Goal: Task Accomplishment & Management: Complete application form

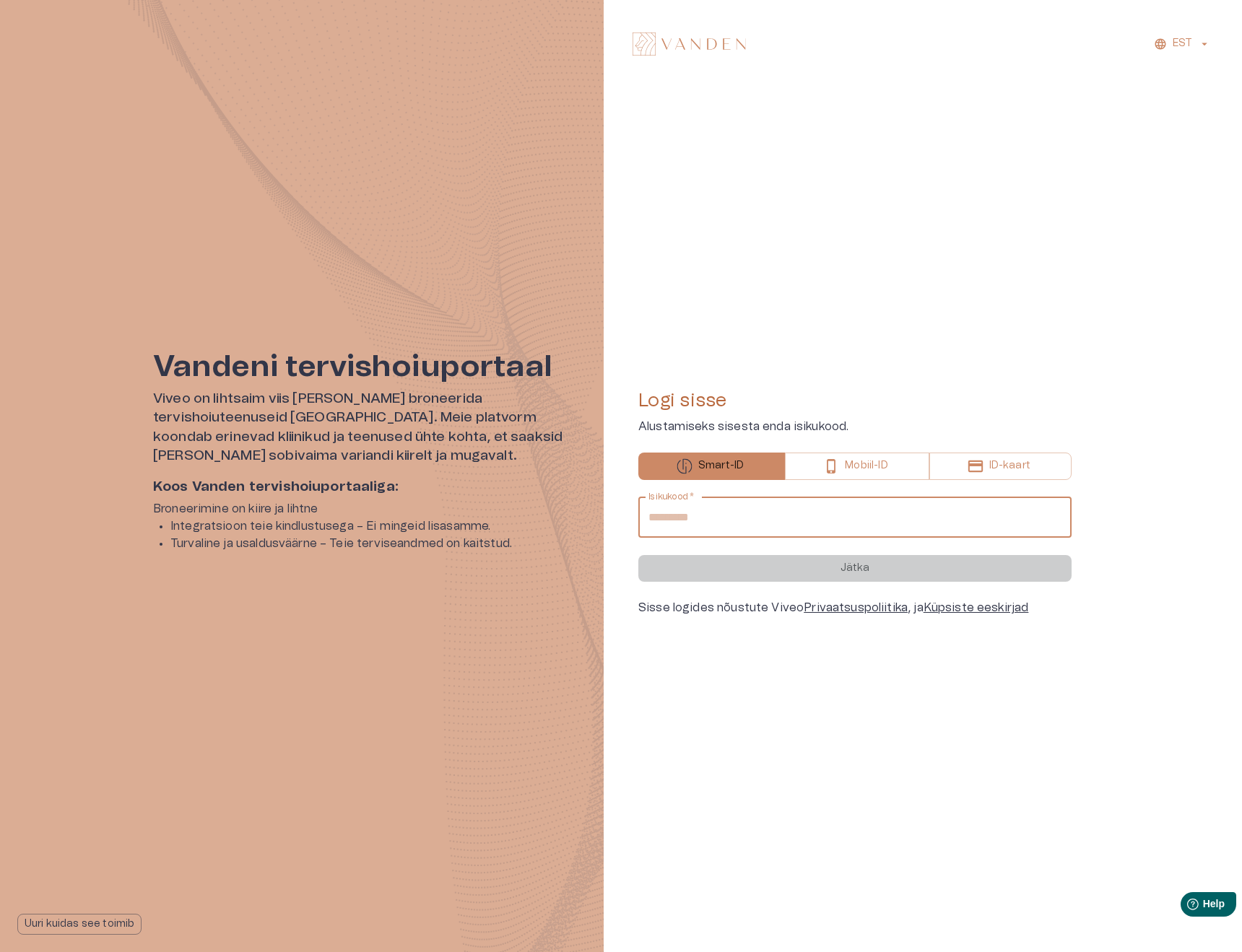
click at [694, 511] on input "Isikukood   *" at bounding box center [854, 518] width 433 height 40
type input "**********"
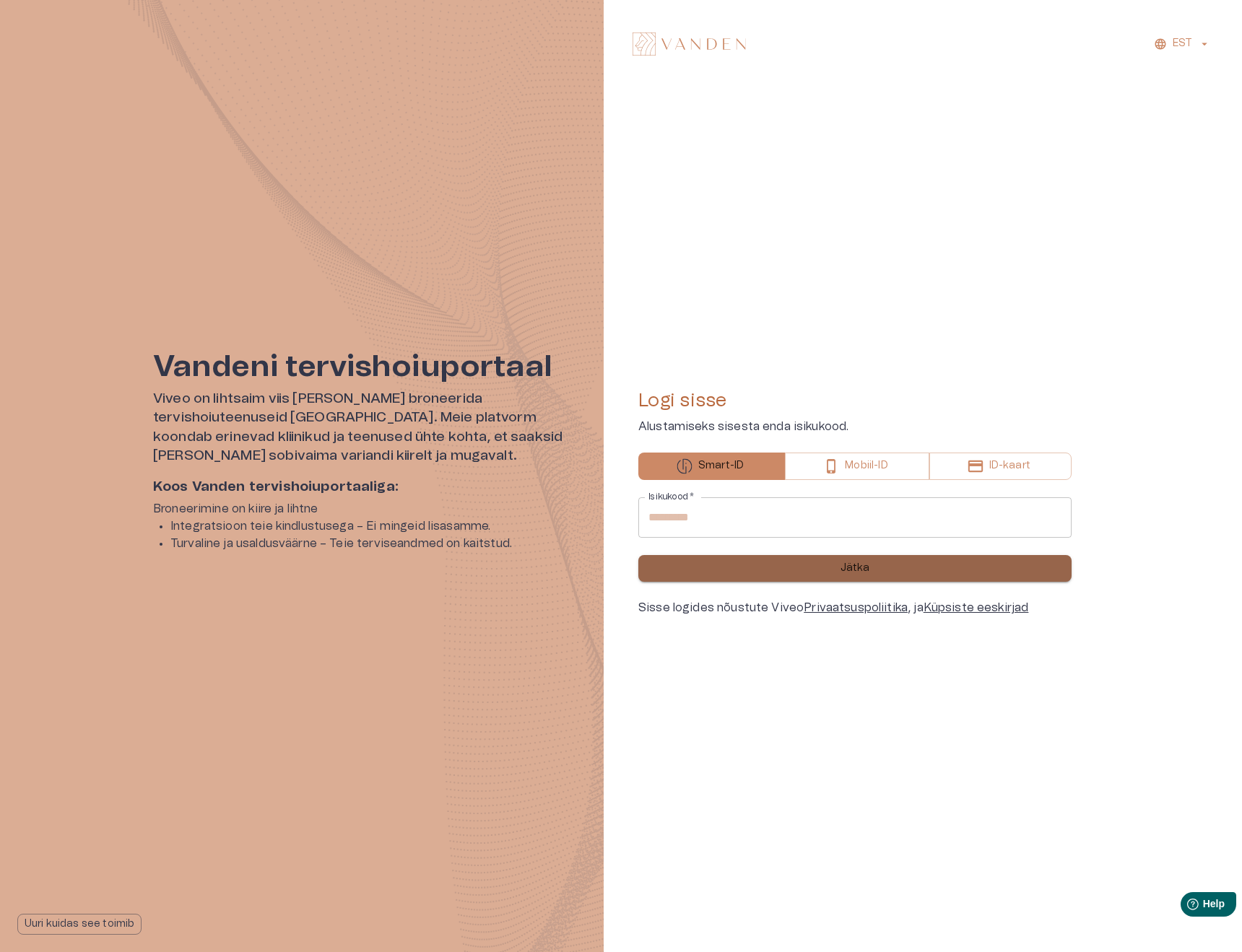
click at [849, 576] on p "Jätka" at bounding box center [856, 568] width 30 height 15
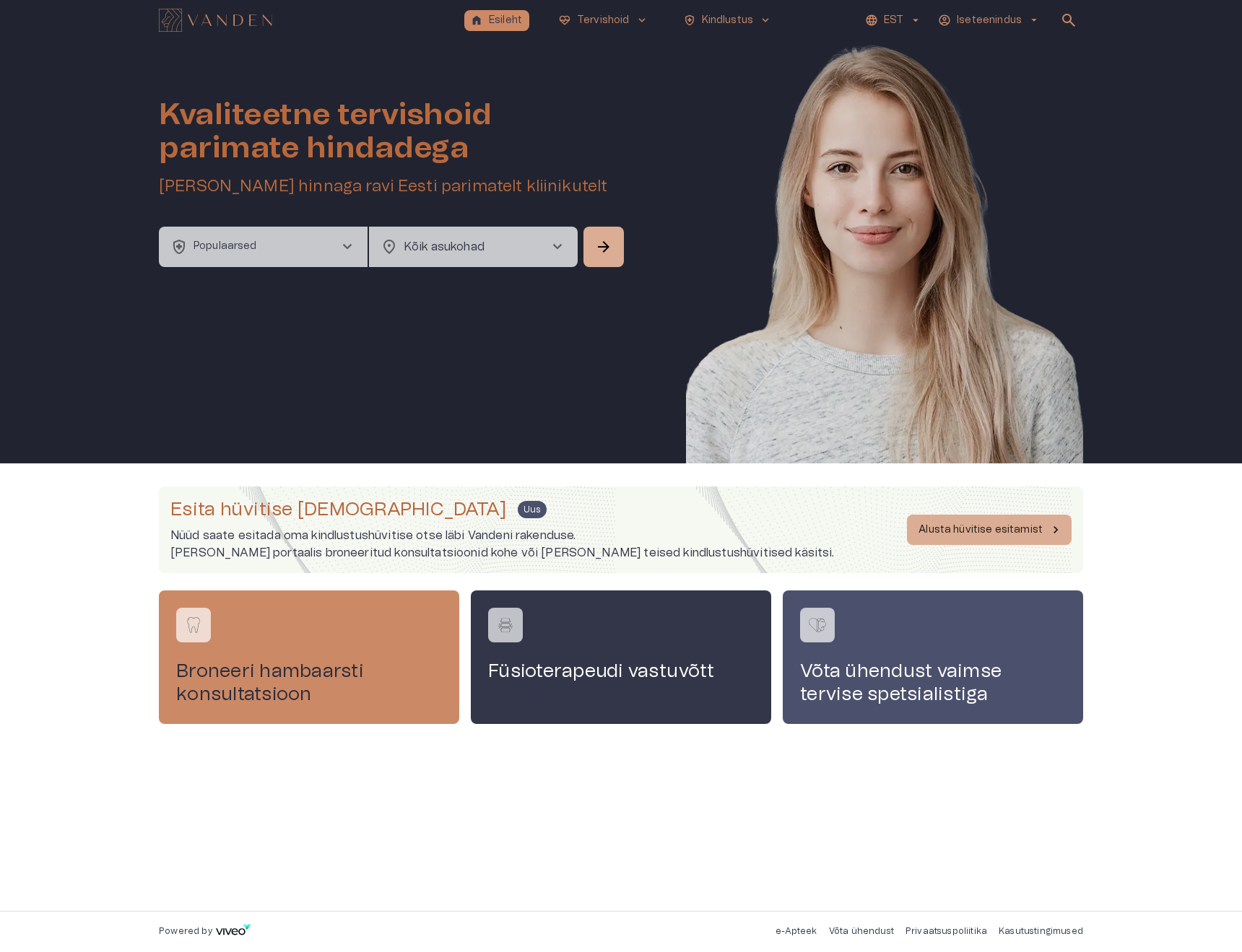
click at [345, 245] on span "chevron_right" at bounding box center [347, 246] width 17 height 17
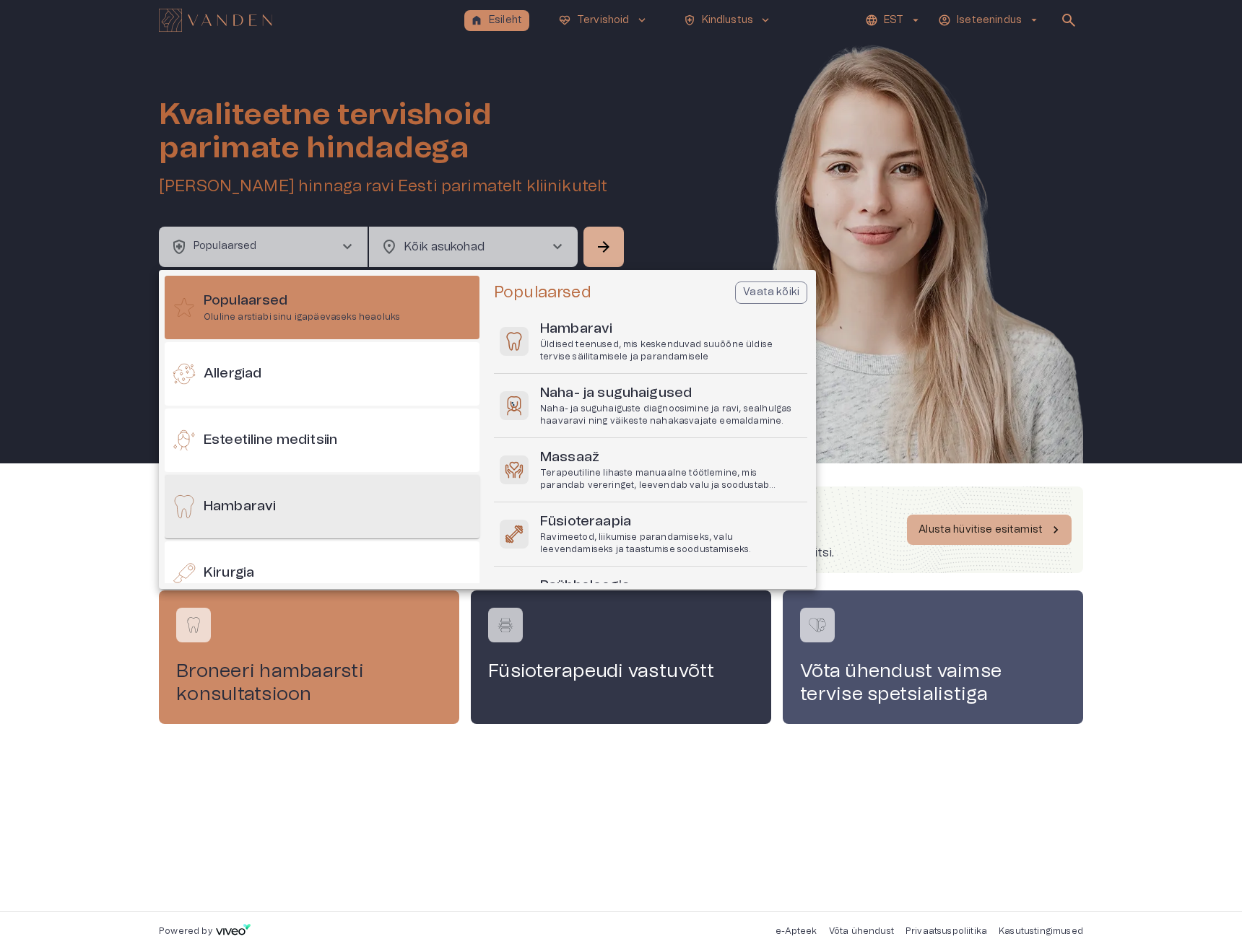
click at [225, 503] on h6 "Hambaravi" at bounding box center [240, 507] width 72 height 19
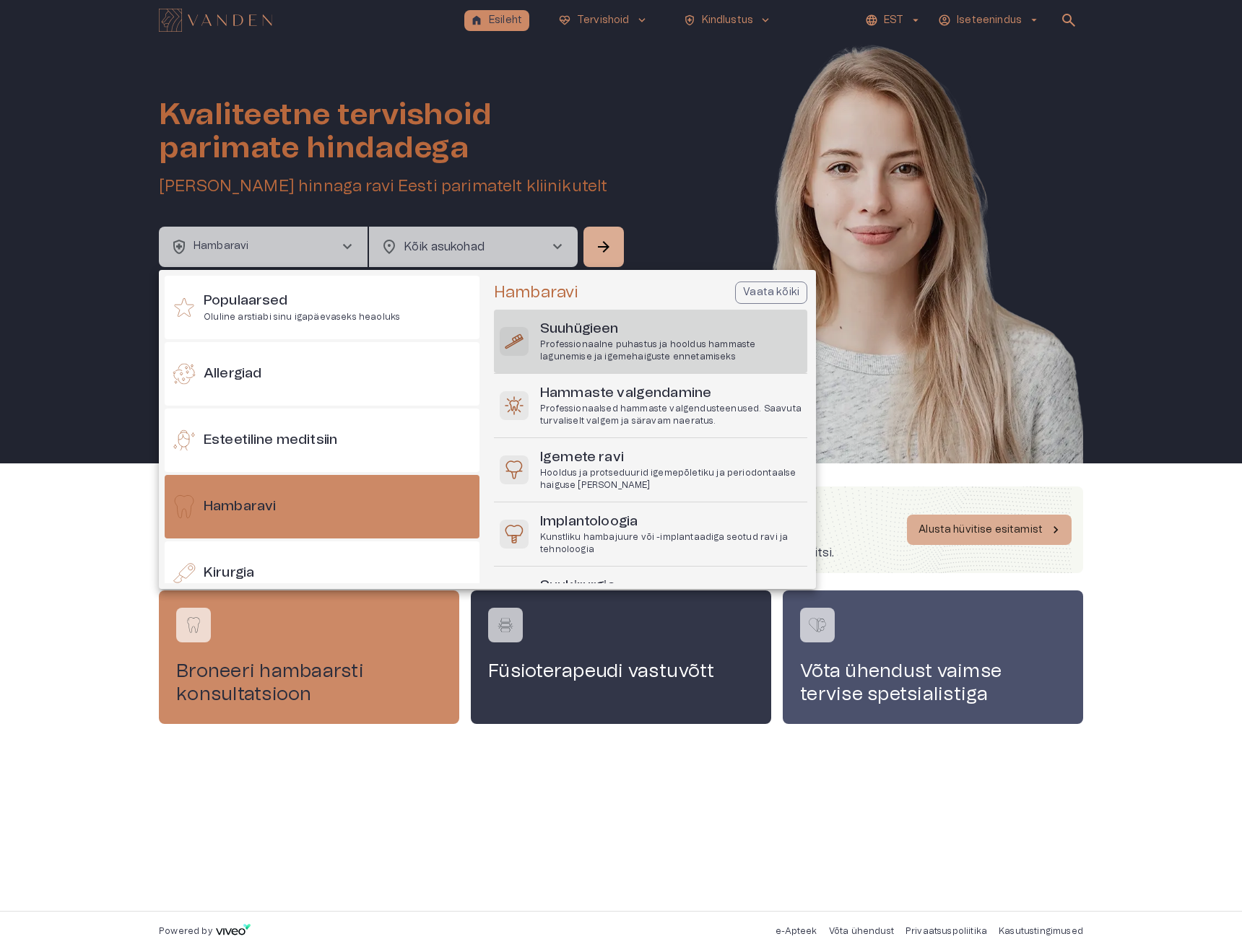
click at [589, 342] on p "Professionaalne puhastus ja hooldus hammaste lagunemise ja igemehaiguste enneta…" at bounding box center [670, 351] width 261 height 25
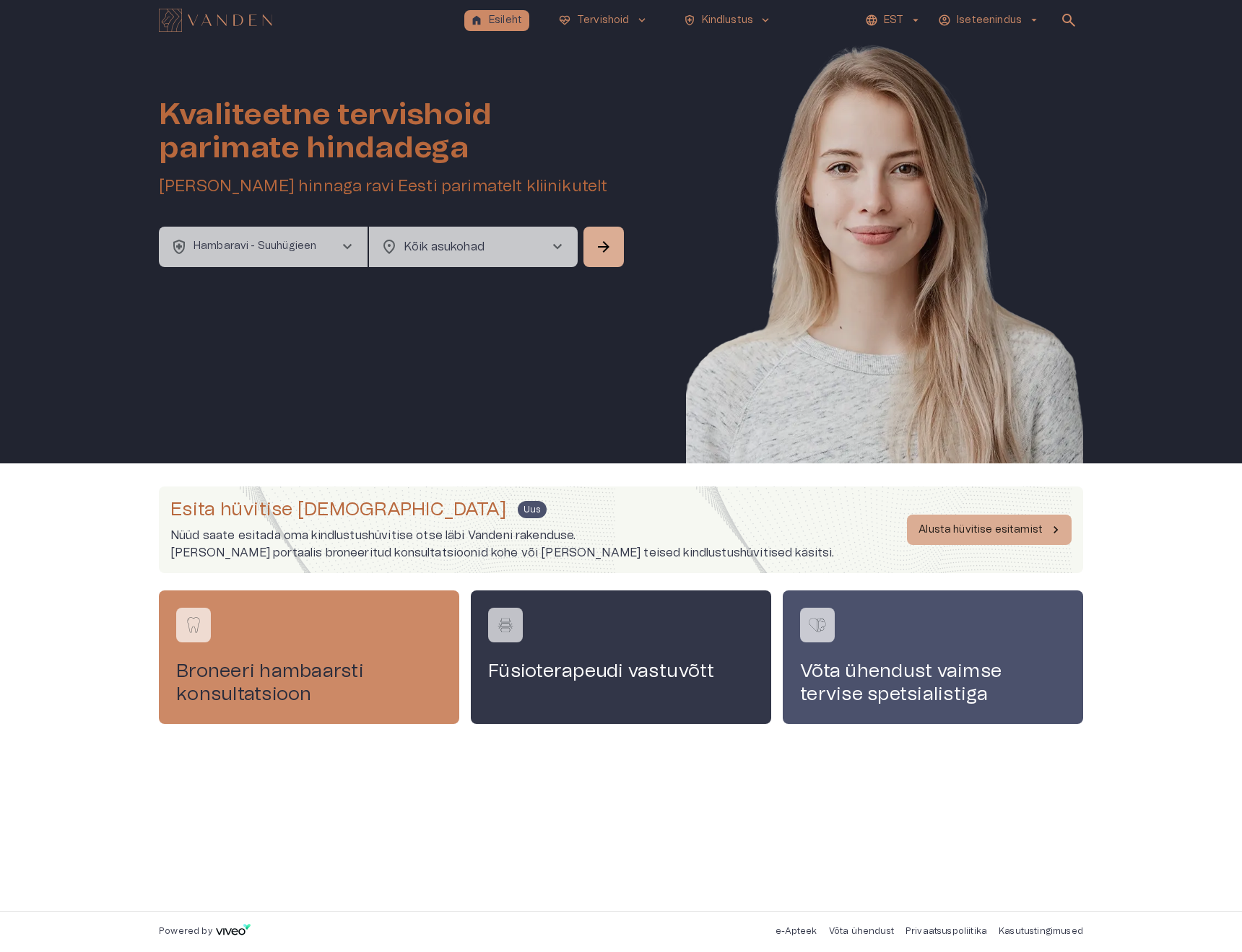
click at [553, 244] on span "chevron_right" at bounding box center [557, 246] width 17 height 17
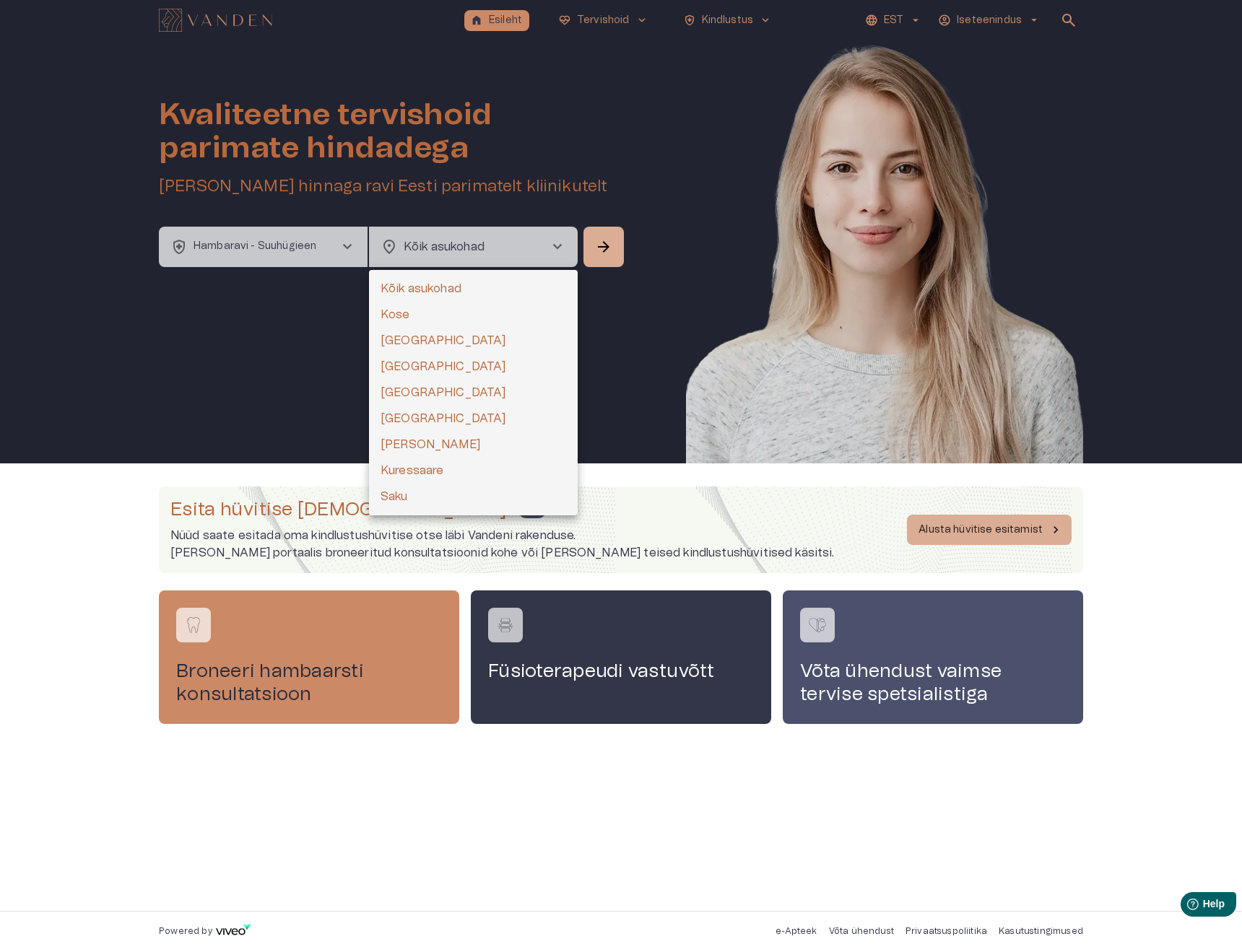
click at [381, 341] on li "[GEOGRAPHIC_DATA]" at bounding box center [473, 341] width 209 height 26
type input "**********"
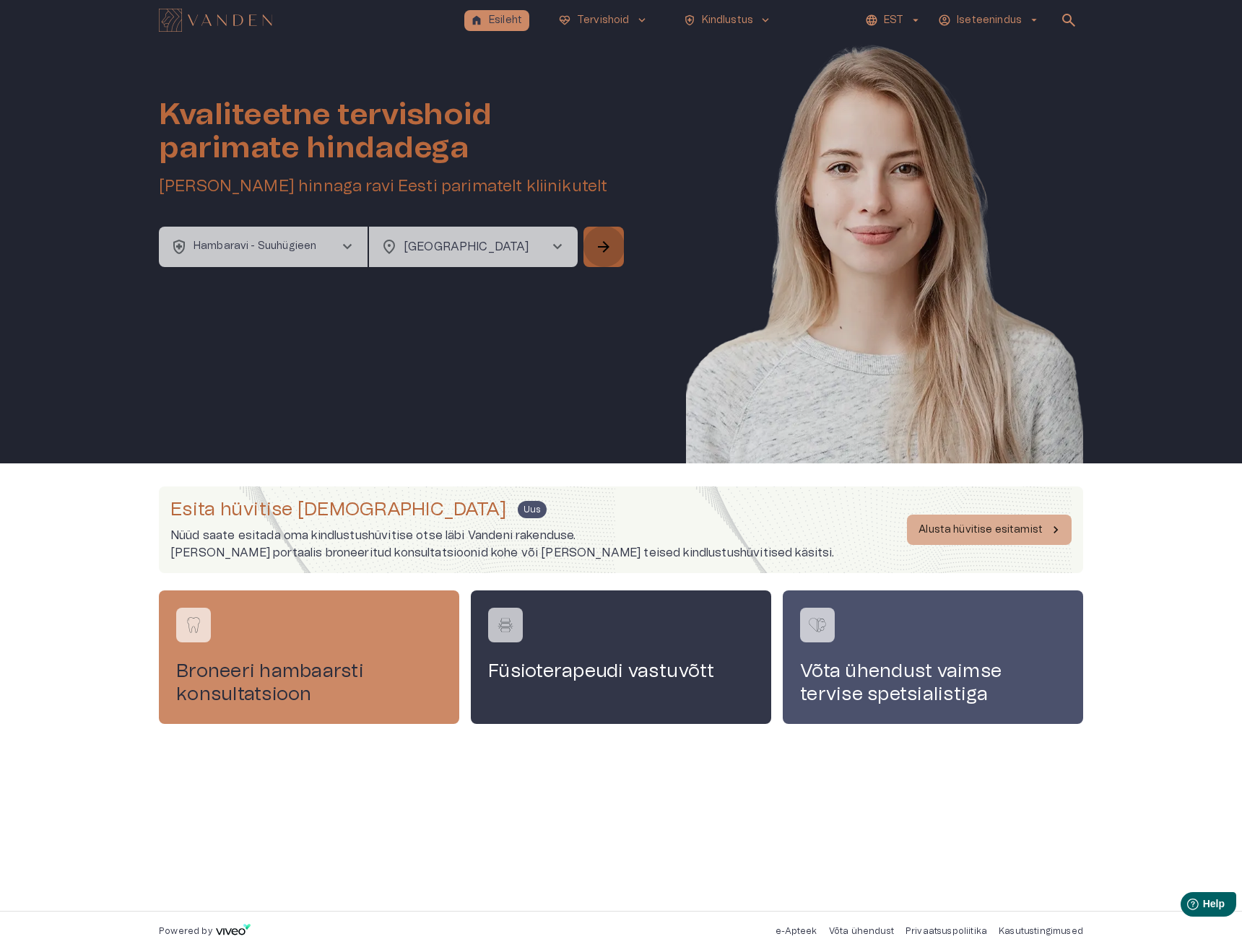
click at [611, 240] on span "arrow_forward" at bounding box center [603, 246] width 17 height 17
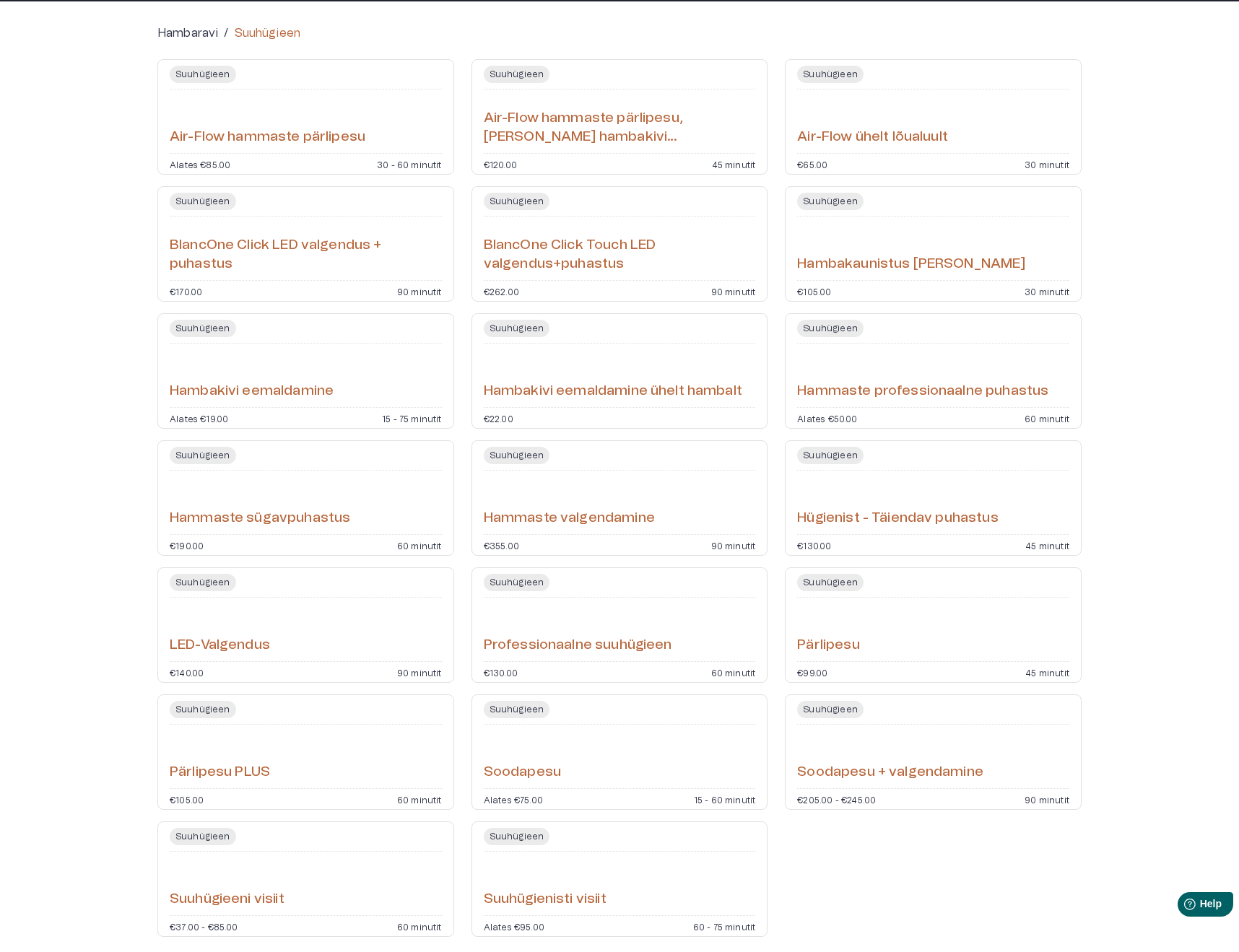
scroll to position [66, 0]
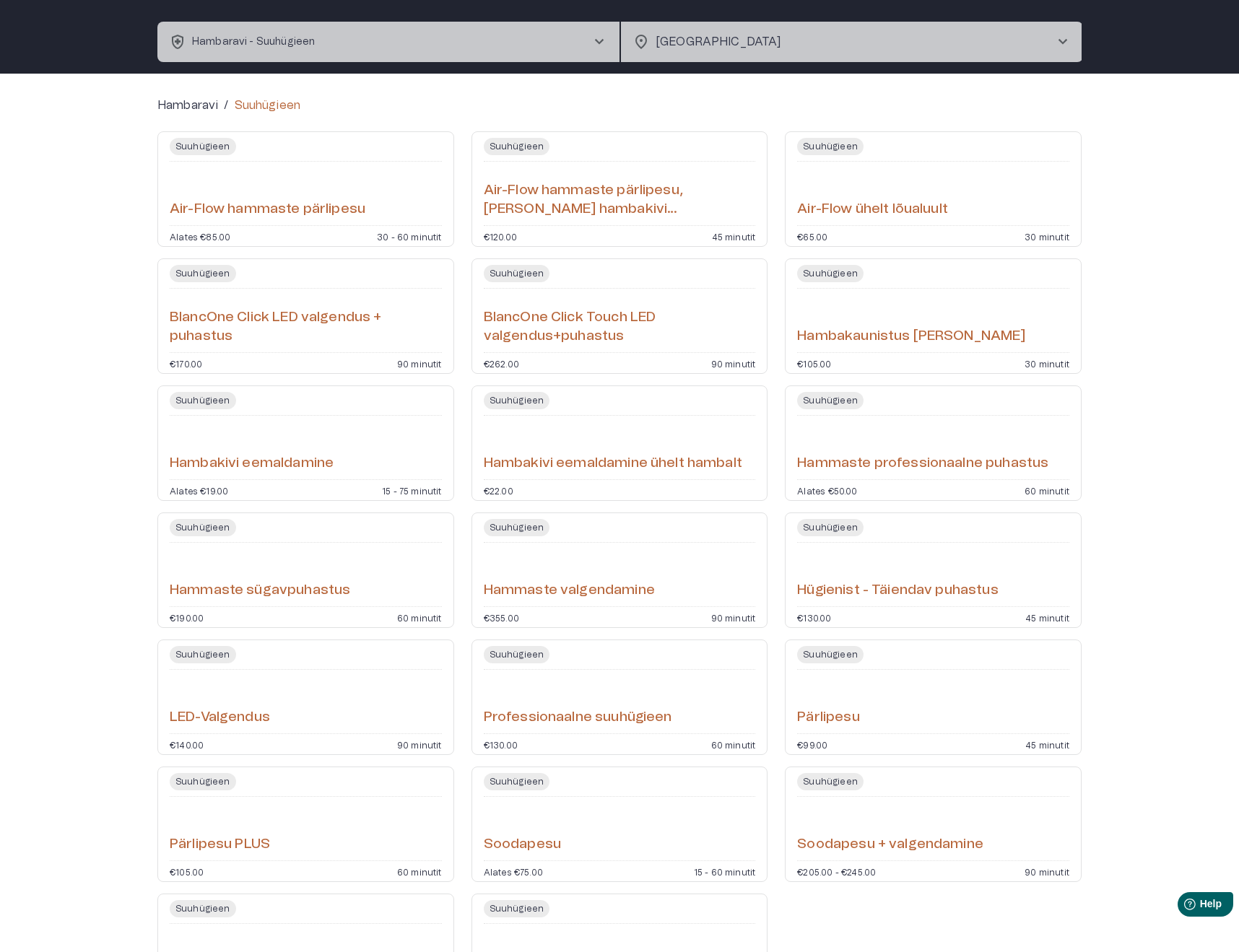
click at [240, 205] on h6 "Air-Flow hammaste pärlipesu" at bounding box center [268, 209] width 196 height 19
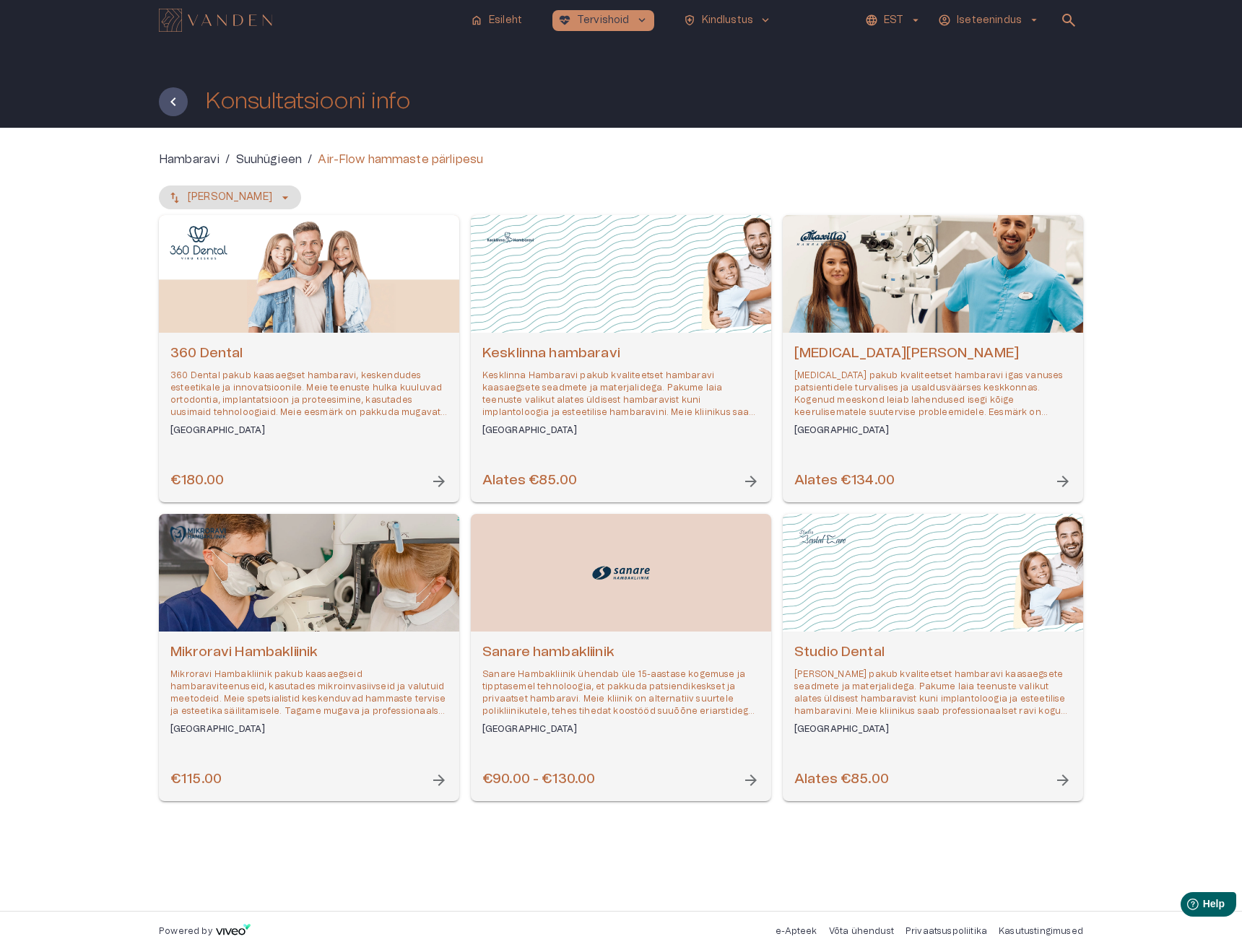
click at [177, 158] on p "Hambaravi" at bounding box center [189, 159] width 61 height 17
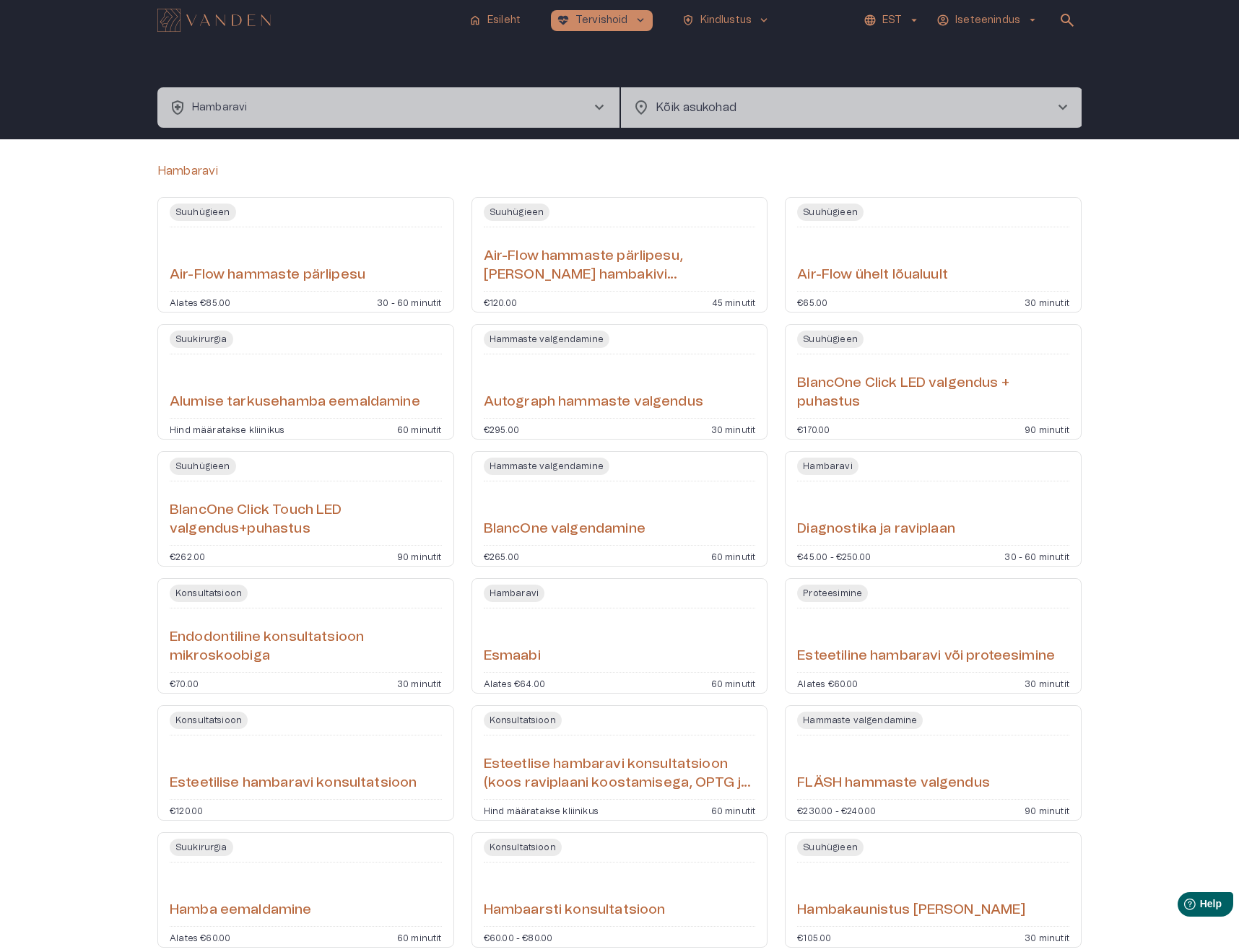
click at [383, 127] on button "health_and_safety [PERSON_NAME] chevron_right" at bounding box center [388, 107] width 462 height 40
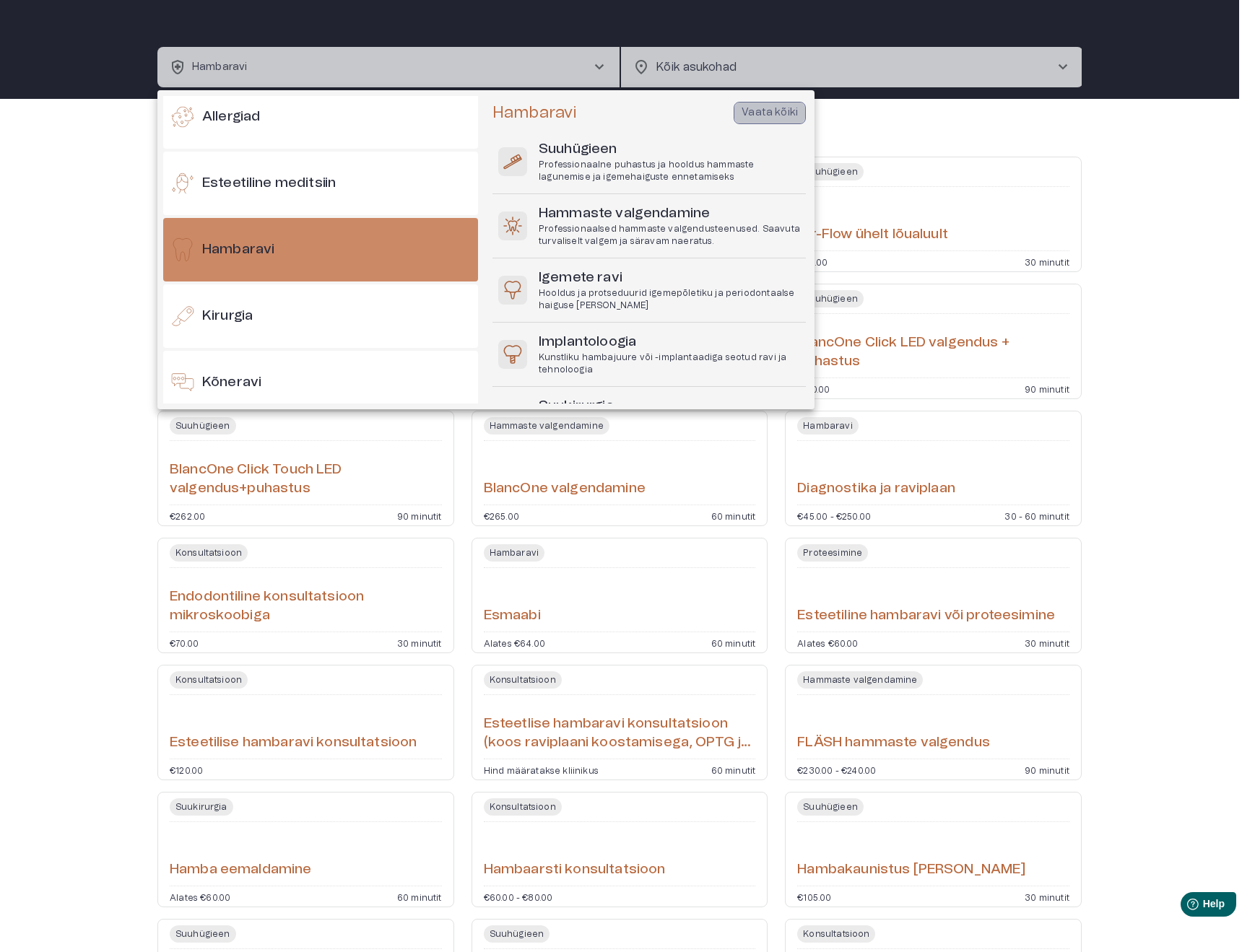
click at [771, 106] on p "Vaata kõiki" at bounding box center [770, 112] width 56 height 15
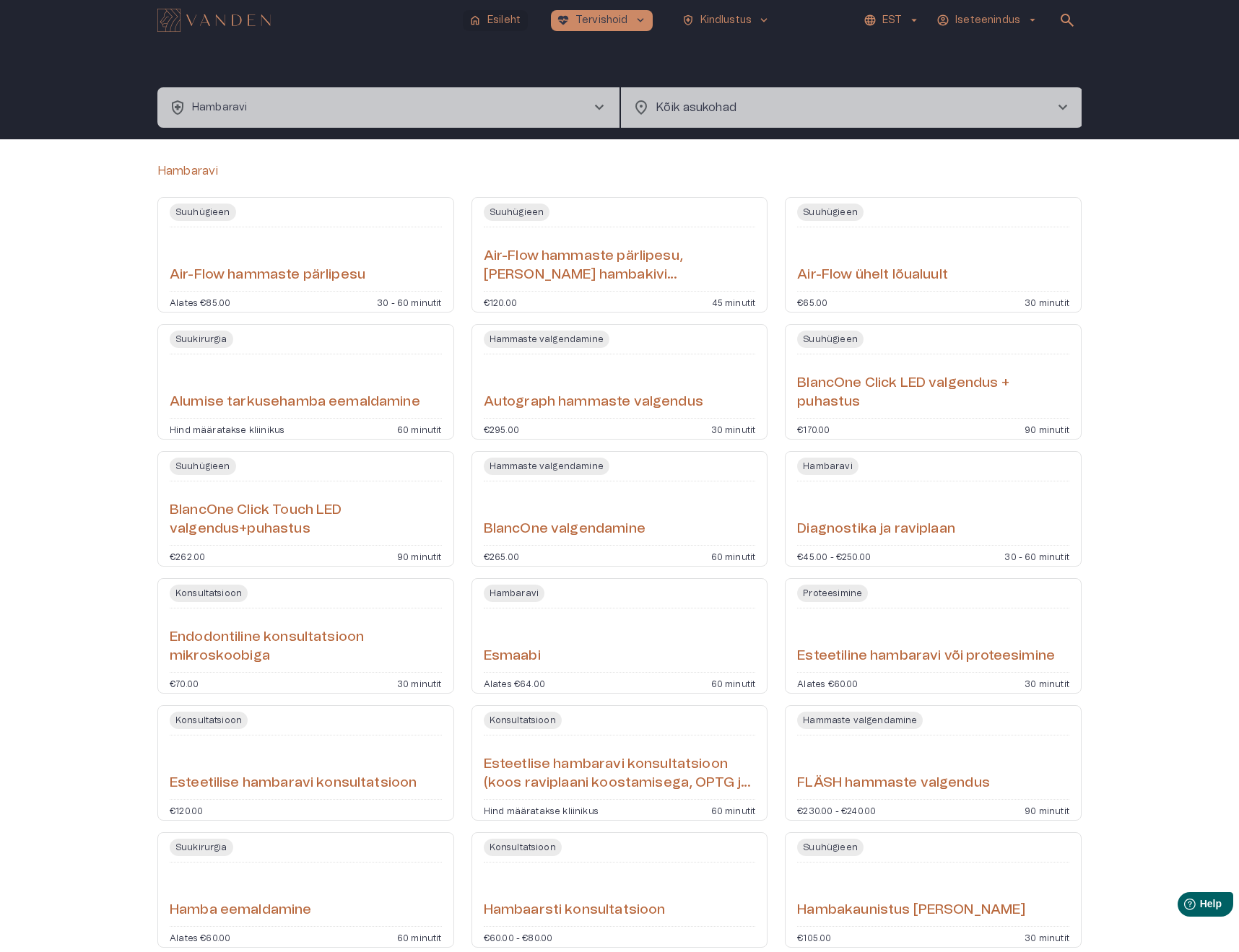
click at [504, 19] on p "Esileht" at bounding box center [503, 20] width 33 height 15
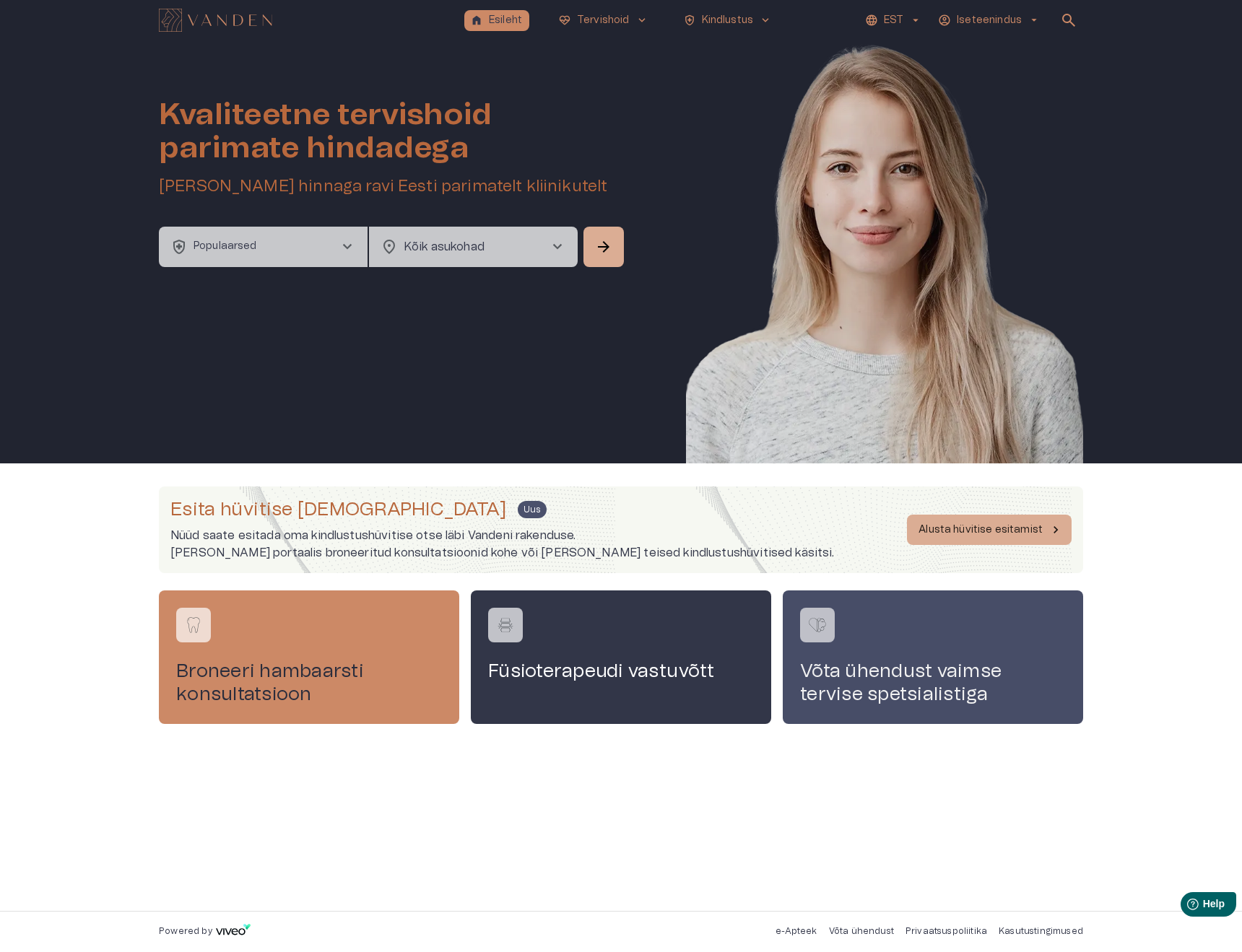
click at [867, 679] on h4 "Võta ühendust vaimse tervise spetsialistiga" at bounding box center [933, 683] width 266 height 46
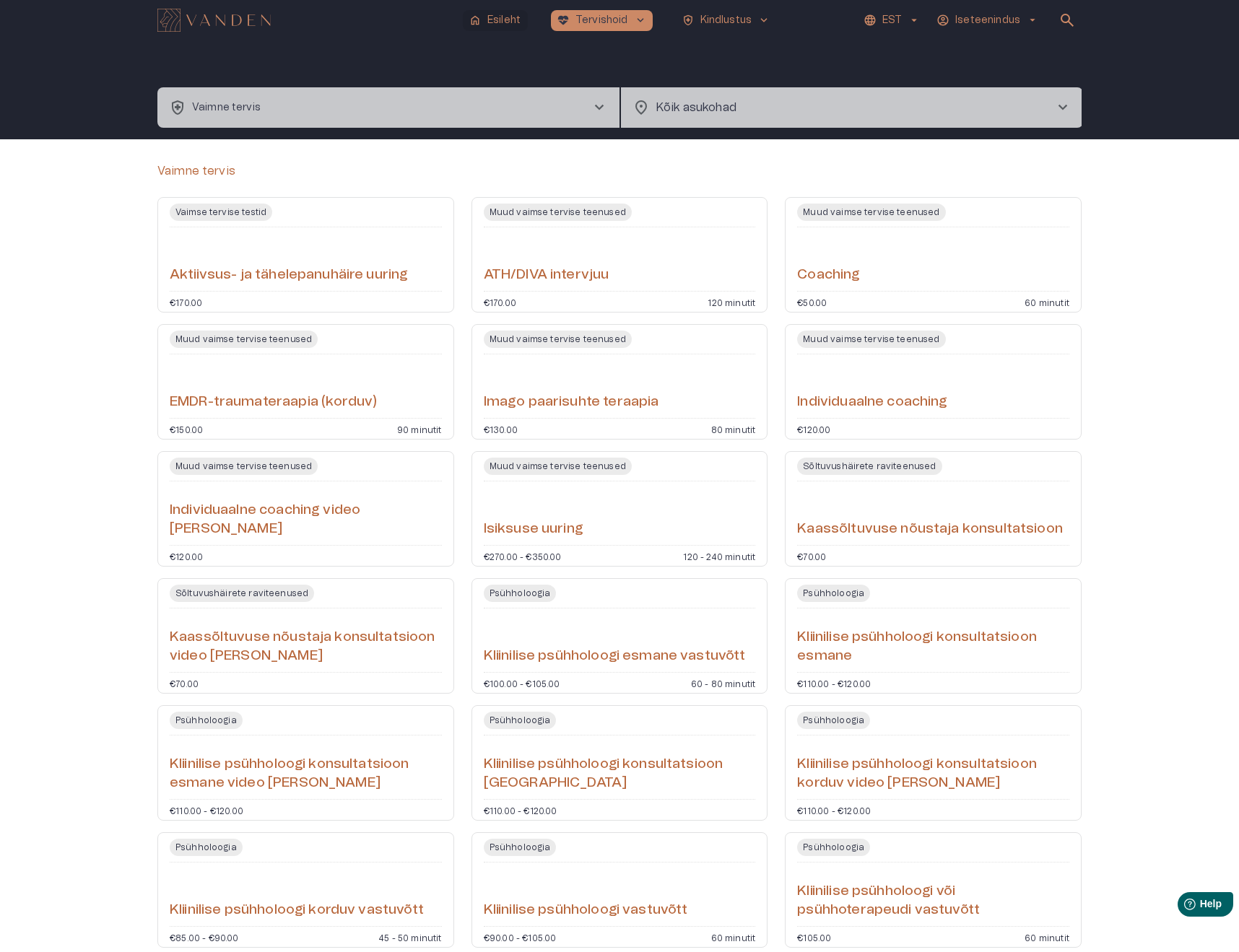
click at [491, 22] on p "Esileht" at bounding box center [503, 20] width 33 height 15
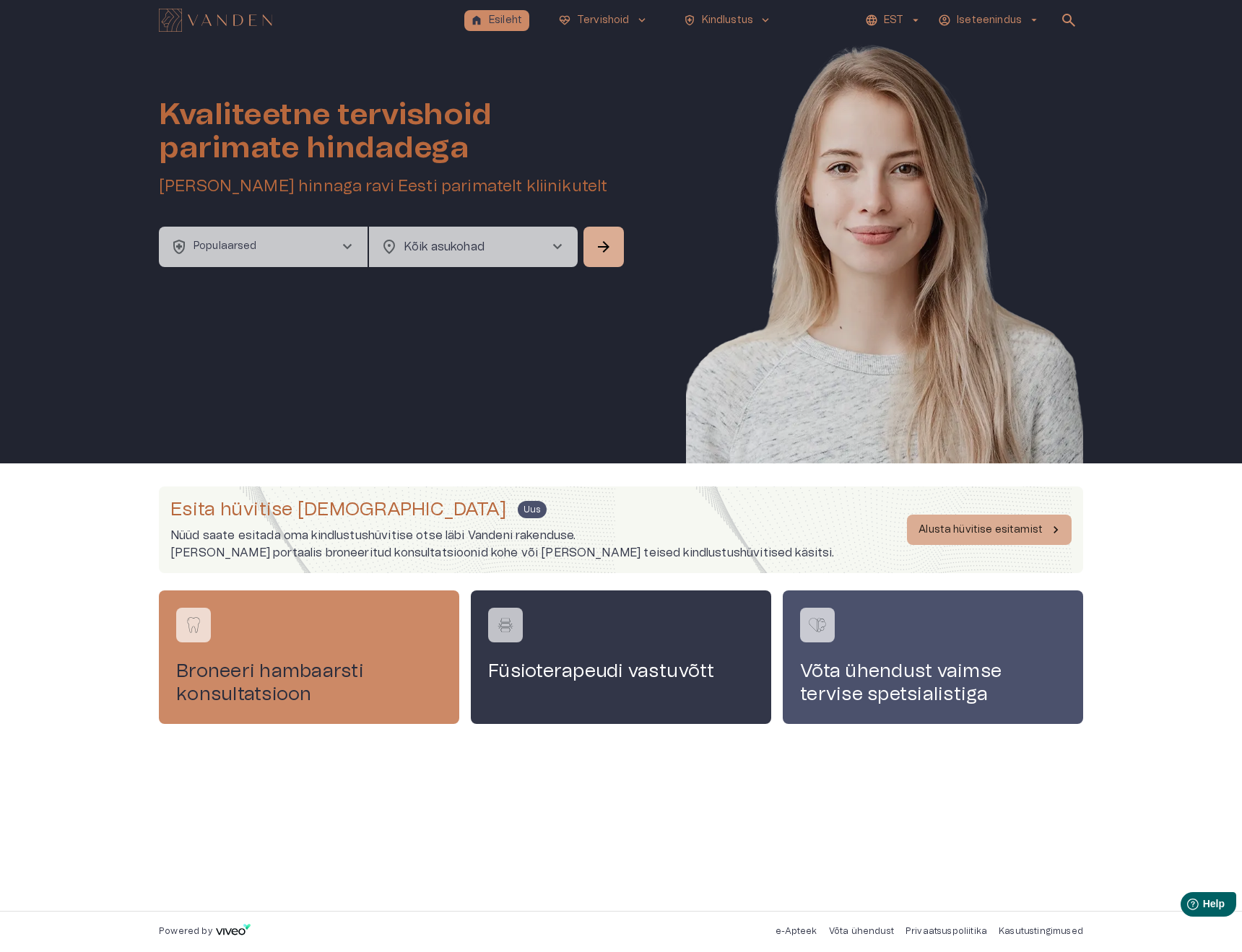
click at [232, 15] on img "Navigate to homepage" at bounding box center [215, 20] width 113 height 23
click at [972, 526] on p "Alusta hüvitise esitamist" at bounding box center [981, 530] width 124 height 15
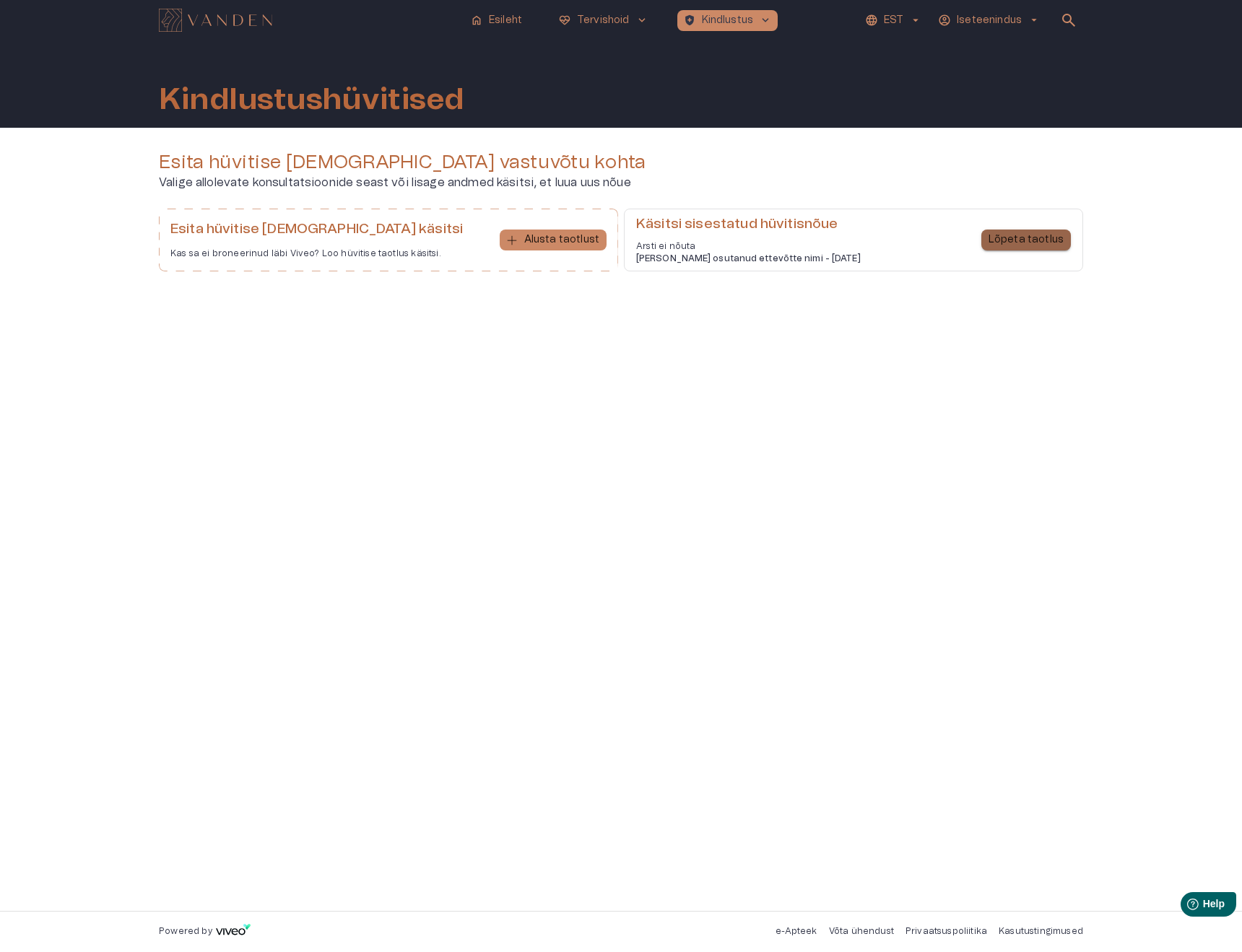
click at [1059, 237] on p "Lõpeta taotlus" at bounding box center [1026, 240] width 75 height 15
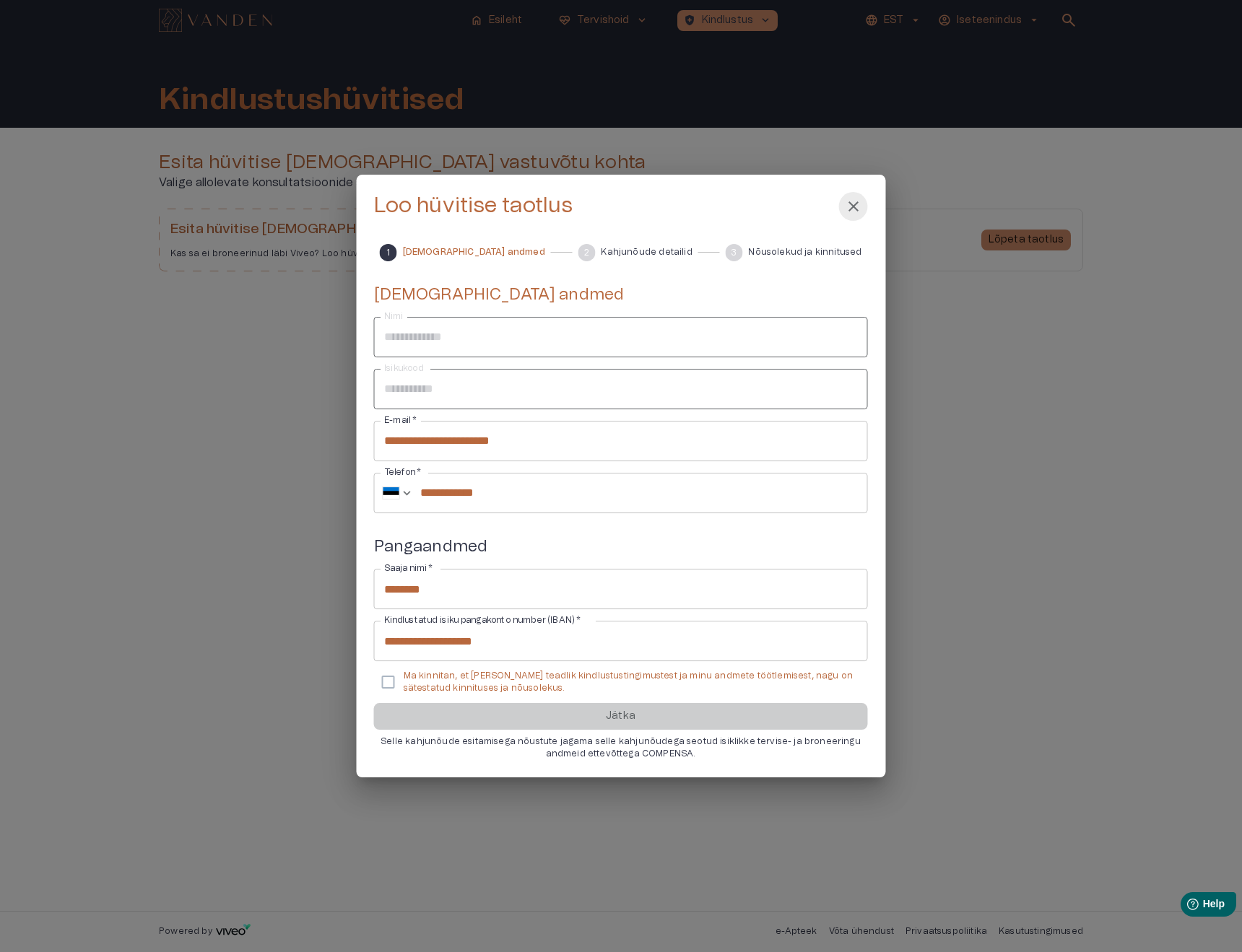
click at [849, 210] on span "close" at bounding box center [853, 206] width 17 height 17
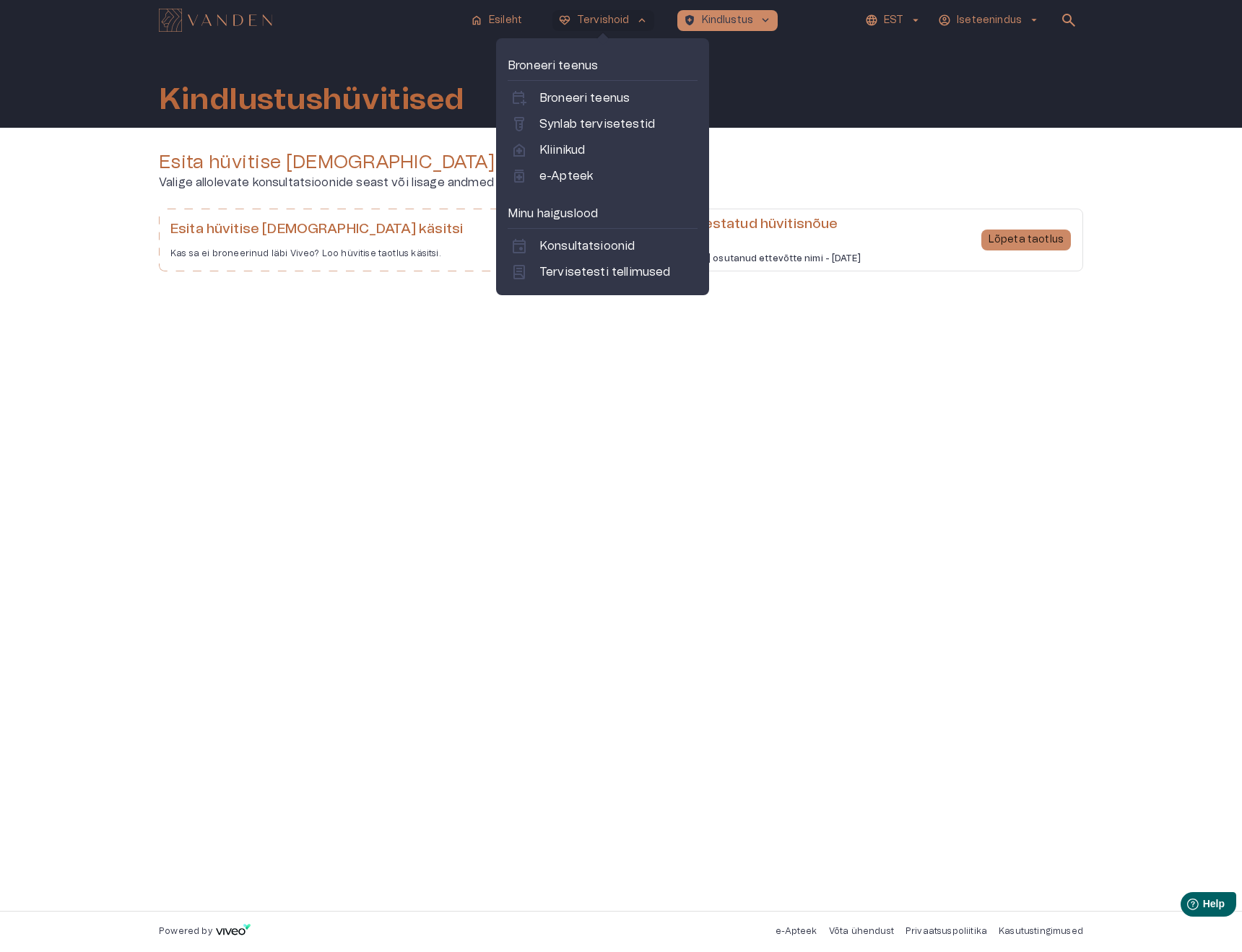
click at [207, 14] on img "Navigate to homepage" at bounding box center [215, 20] width 113 height 23
